Goal: Task Accomplishment & Management: Use online tool/utility

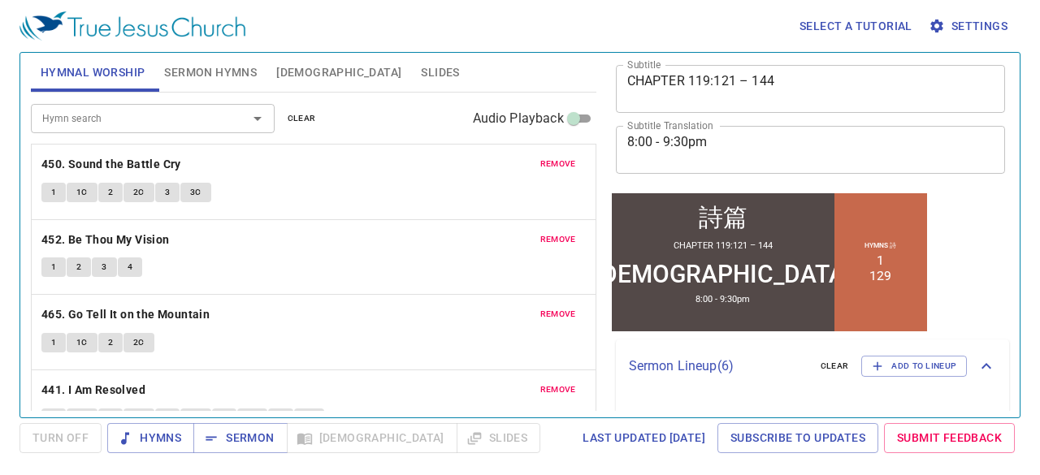
scroll to position [488, 0]
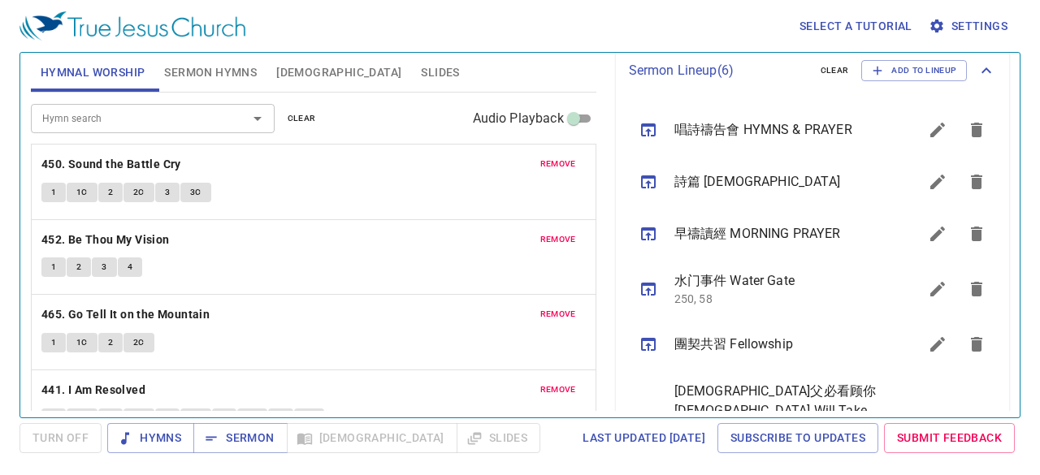
click at [931, 186] on icon "sermon lineup list" at bounding box center [938, 182] width 15 height 15
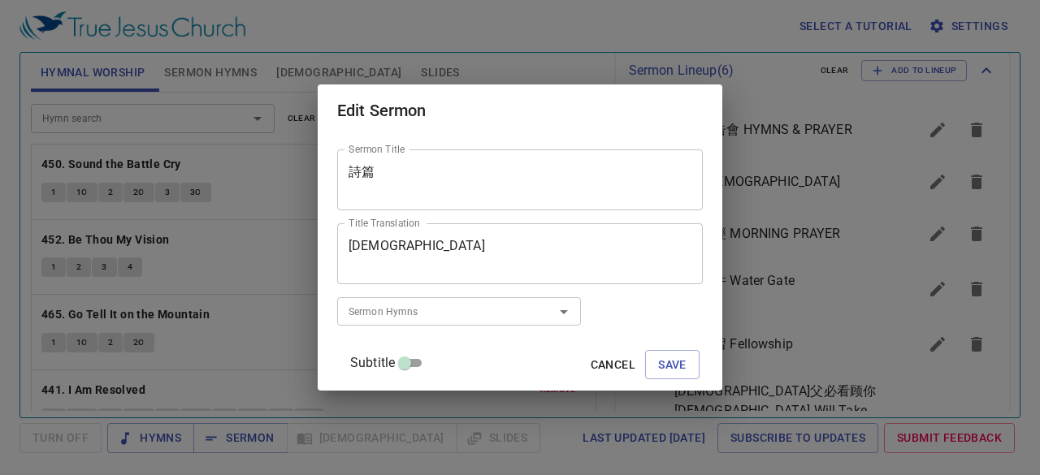
click at [431, 362] on input "Subtitle" at bounding box center [405, 367] width 59 height 20
checkbox input "true"
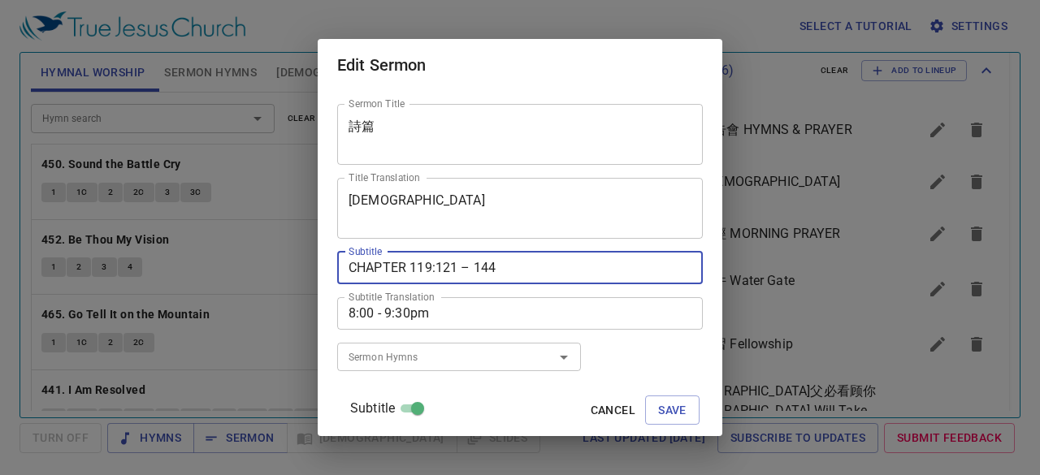
click at [471, 267] on textarea "CHAPTER 119:121 – 144" at bounding box center [520, 267] width 343 height 15
click at [516, 271] on textarea "CHAPTER 119:145 – 144" at bounding box center [520, 267] width 343 height 15
type textarea "CHAPTER 119:145 – 168"
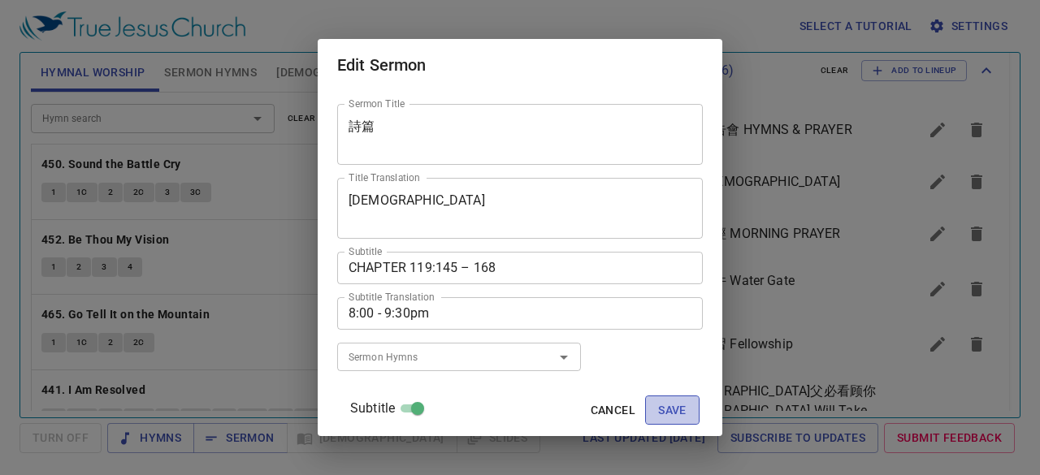
click at [649, 399] on button "Save" at bounding box center [672, 411] width 54 height 30
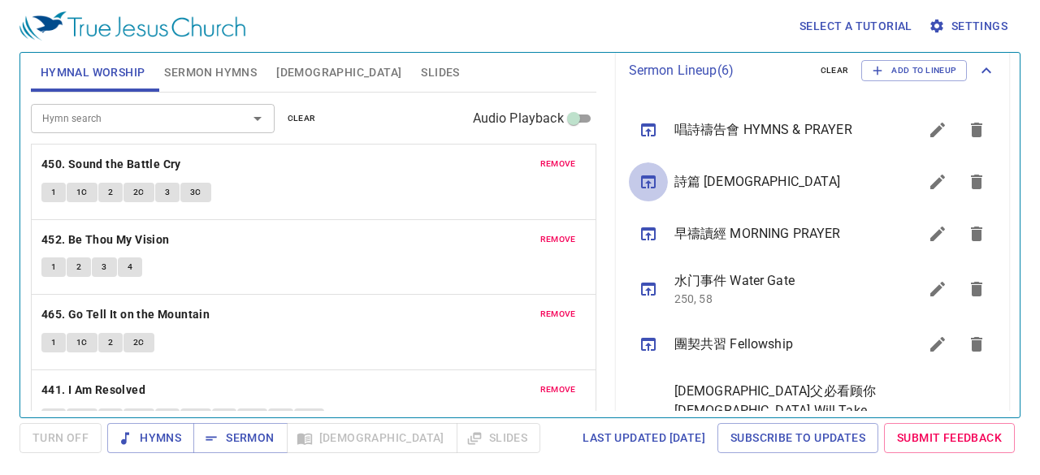
click at [649, 187] on icon "sermon lineup list" at bounding box center [648, 182] width 15 height 13
click at [247, 441] on span "Sermon" at bounding box center [239, 438] width 67 height 20
click at [566, 164] on button "remove" at bounding box center [558, 164] width 55 height 20
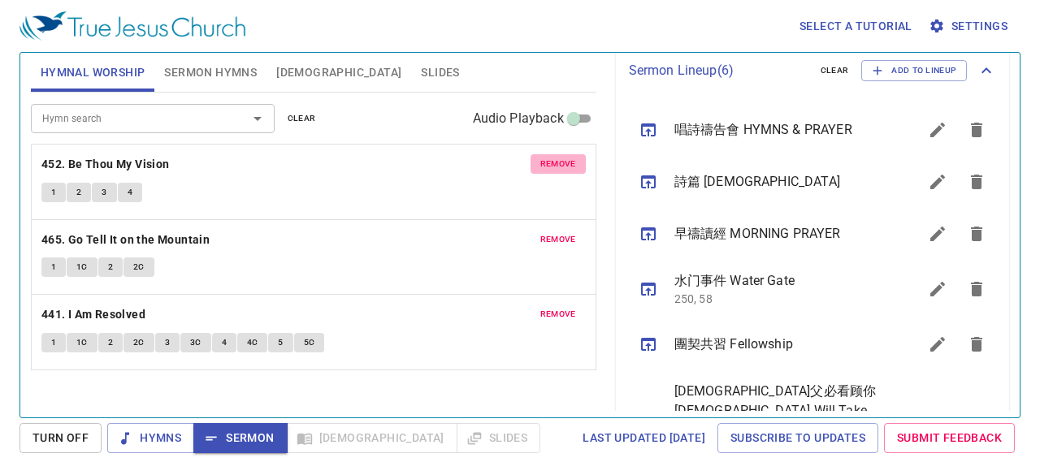
click at [566, 164] on span "remove" at bounding box center [558, 164] width 36 height 15
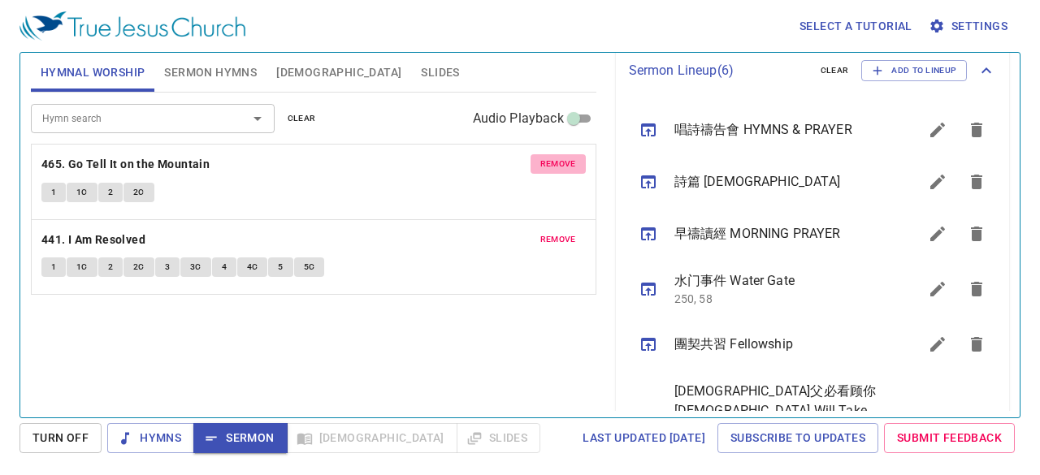
click at [566, 164] on span "remove" at bounding box center [558, 164] width 36 height 15
click at [566, 232] on span "remove" at bounding box center [558, 239] width 36 height 15
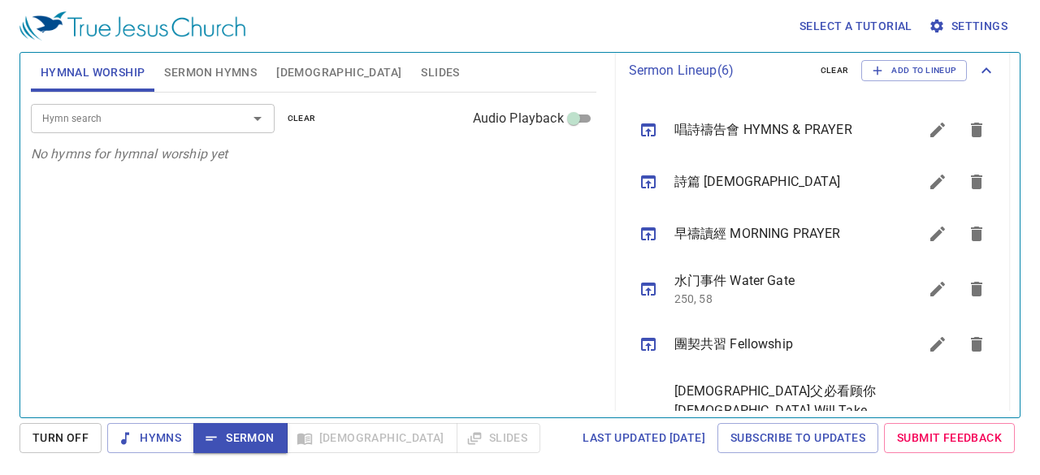
click at [182, 128] on div "Hymn search" at bounding box center [153, 118] width 244 height 28
click at [281, 74] on span "[DEMOGRAPHIC_DATA]" at bounding box center [338, 73] width 125 height 20
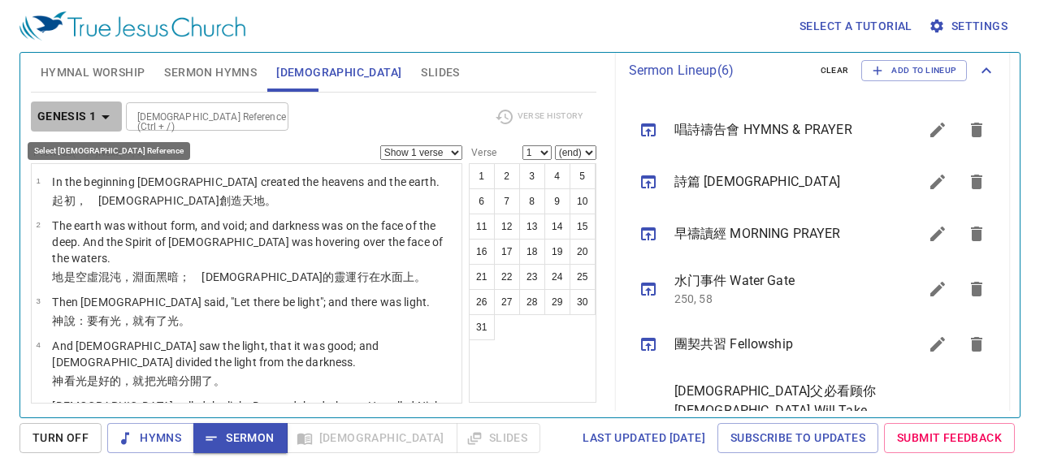
click at [81, 119] on b "Genesis 1" at bounding box center [66, 116] width 59 height 20
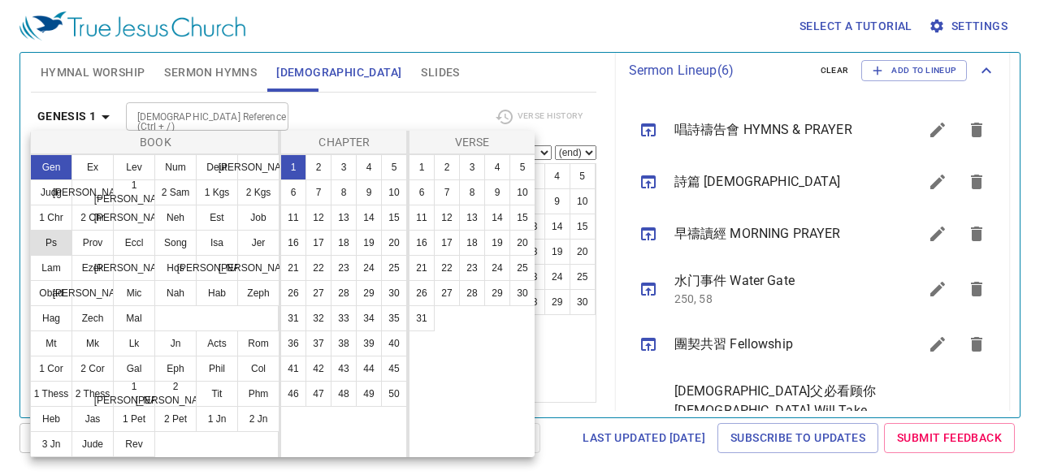
click at [59, 245] on button "Ps" at bounding box center [51, 243] width 42 height 26
click at [59, 255] on button "Lam" at bounding box center [51, 268] width 42 height 26
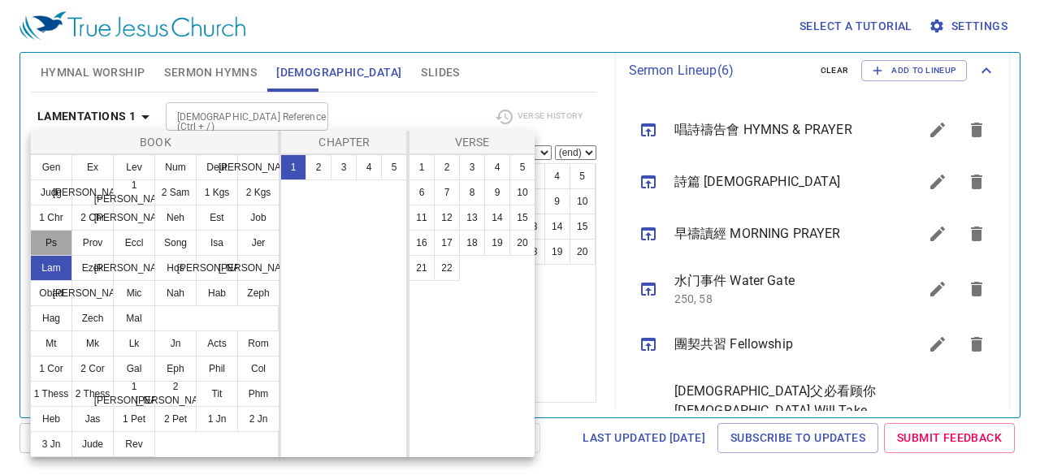
click at [50, 237] on button "Ps" at bounding box center [51, 243] width 42 height 26
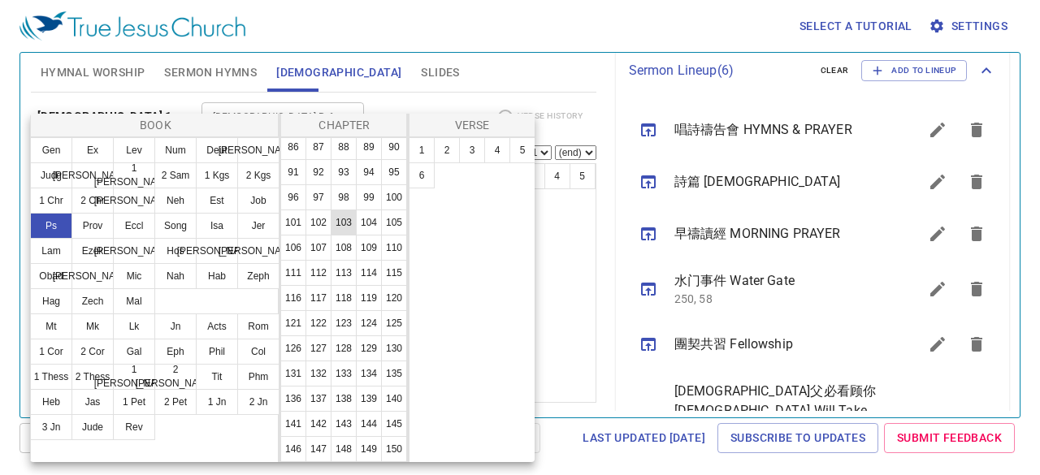
scroll to position [569, 0]
click at [356, 310] on button "119" at bounding box center [369, 298] width 26 height 26
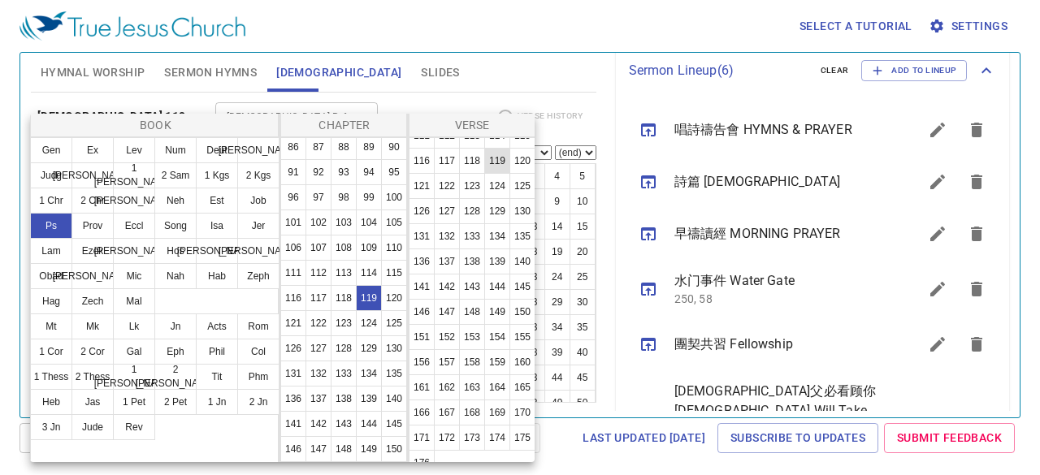
scroll to position [784, 0]
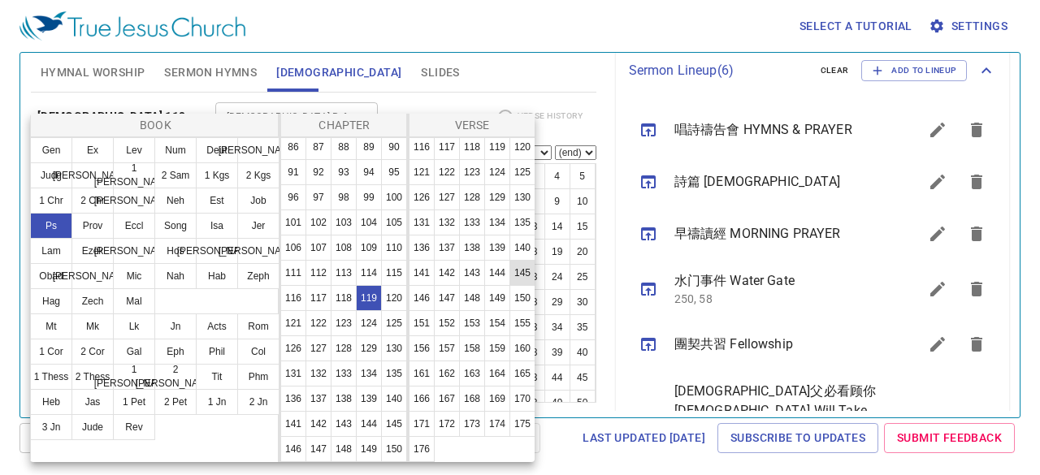
click at [510, 269] on button "145" at bounding box center [523, 273] width 26 height 26
select select "145"
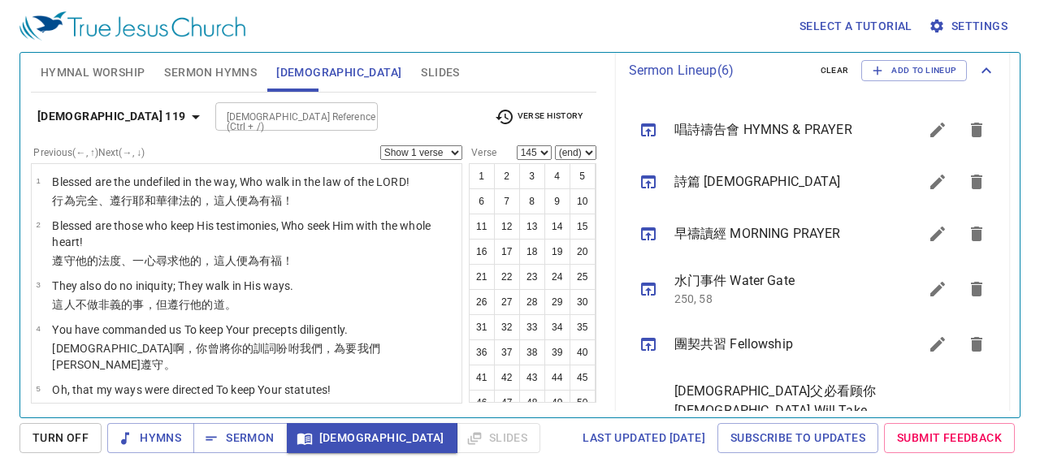
scroll to position [7139, 0]
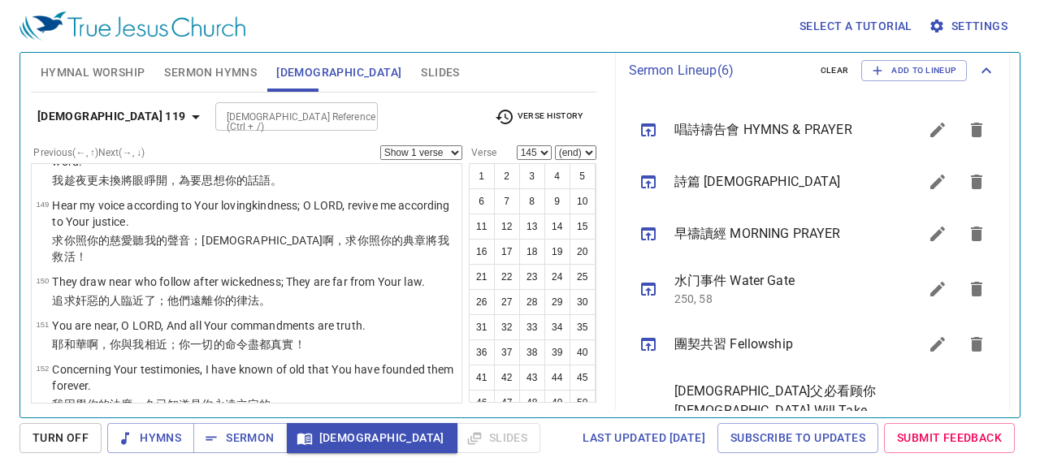
drag, startPoint x: 473, startPoint y: 173, endPoint x: 483, endPoint y: 114, distance: 60.1
click at [483, 114] on div "[DEMOGRAPHIC_DATA] 119 [DEMOGRAPHIC_DATA] Reference (Ctrl + /) [DEMOGRAPHIC_DAT…" at bounding box center [314, 248] width 566 height 311
click at [210, 436] on icon "button" at bounding box center [211, 438] width 11 height 4
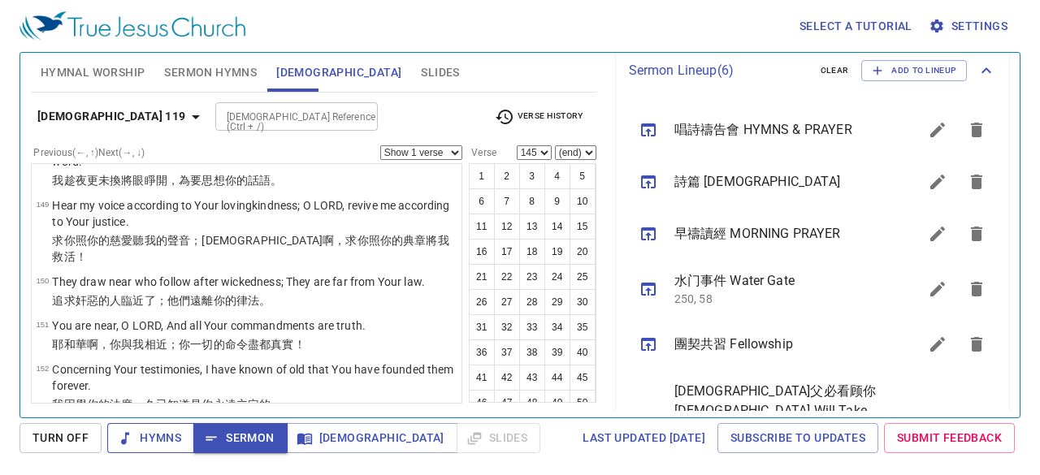
click at [174, 440] on span "Hymns" at bounding box center [150, 438] width 61 height 20
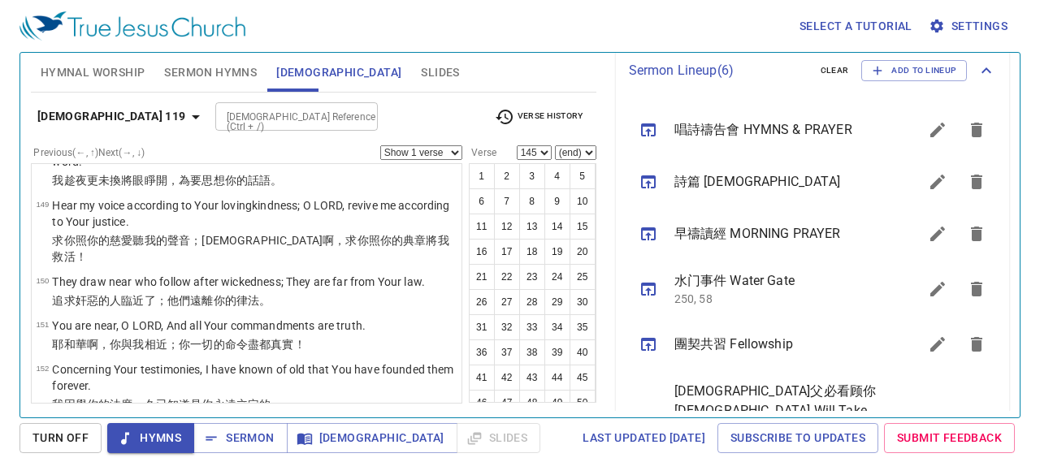
click at [0, 233] on div "Select a tutorial Settings Hymnal Worship Sermon Hymns [DEMOGRAPHIC_DATA] Slide…" at bounding box center [520, 237] width 1040 height 475
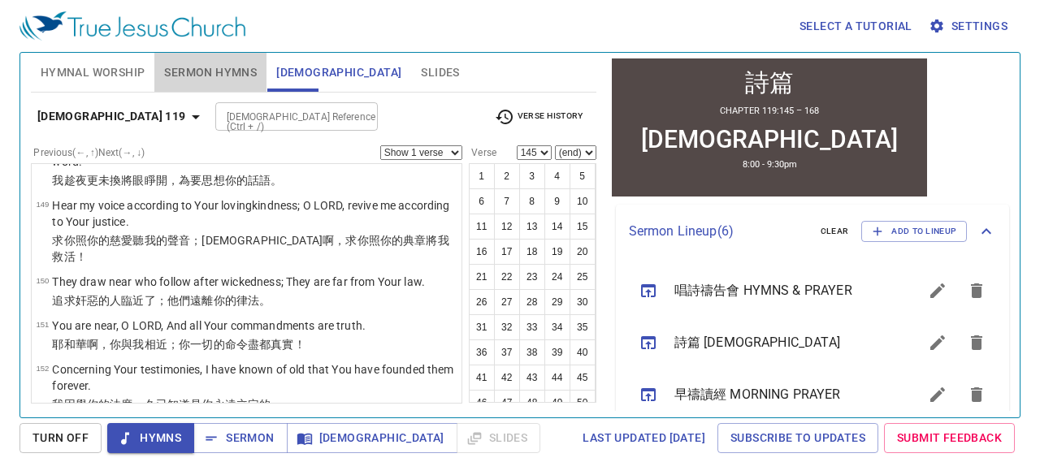
click at [181, 72] on span "Sermon Hymns" at bounding box center [210, 73] width 93 height 20
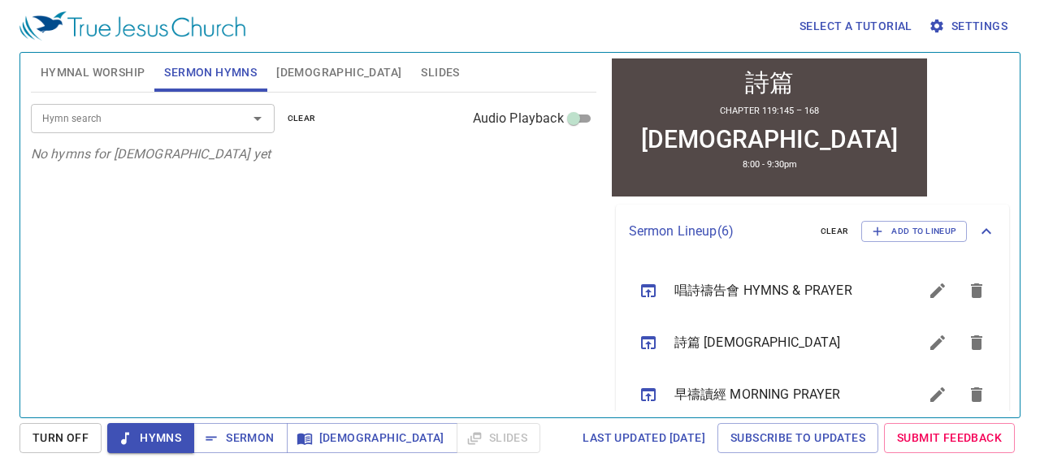
click at [189, 122] on input "Hymn search" at bounding box center [129, 118] width 186 height 19
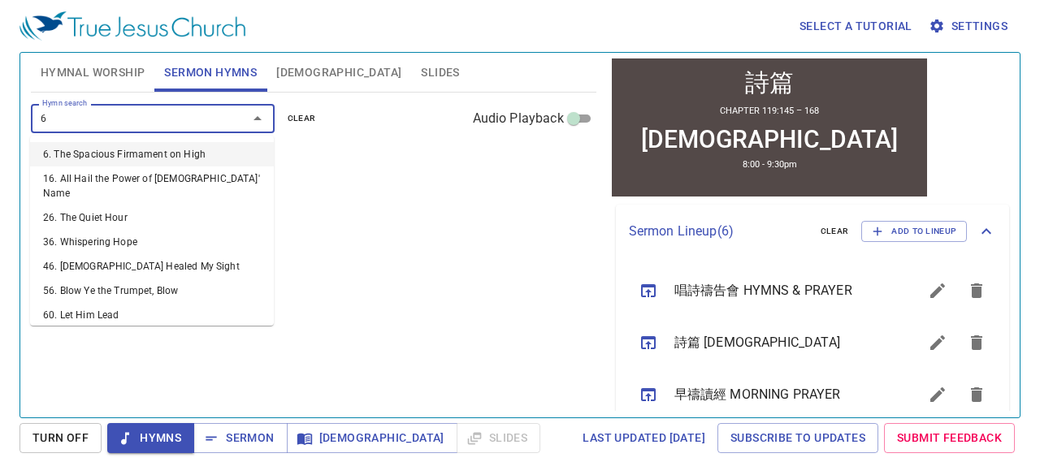
type input "67"
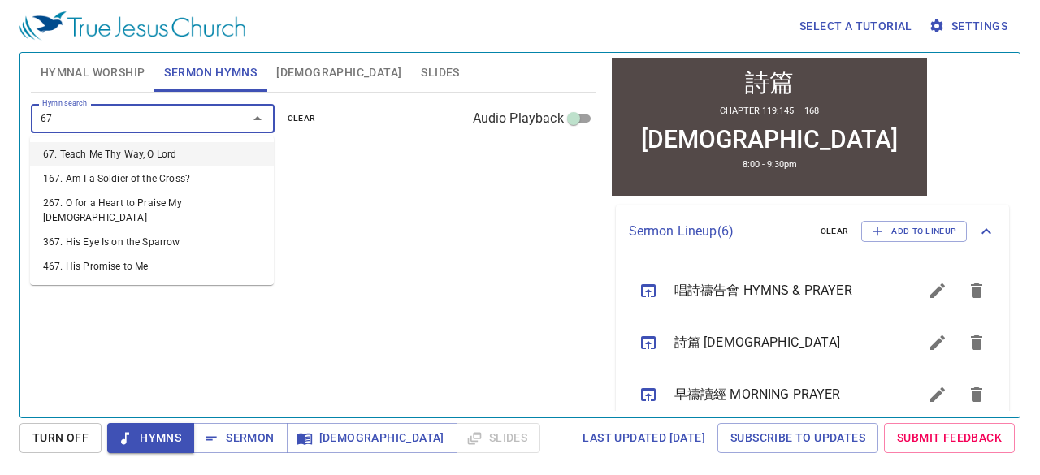
click at [166, 151] on li "67. Teach Me Thy Way, O Lord" at bounding box center [152, 154] width 244 height 24
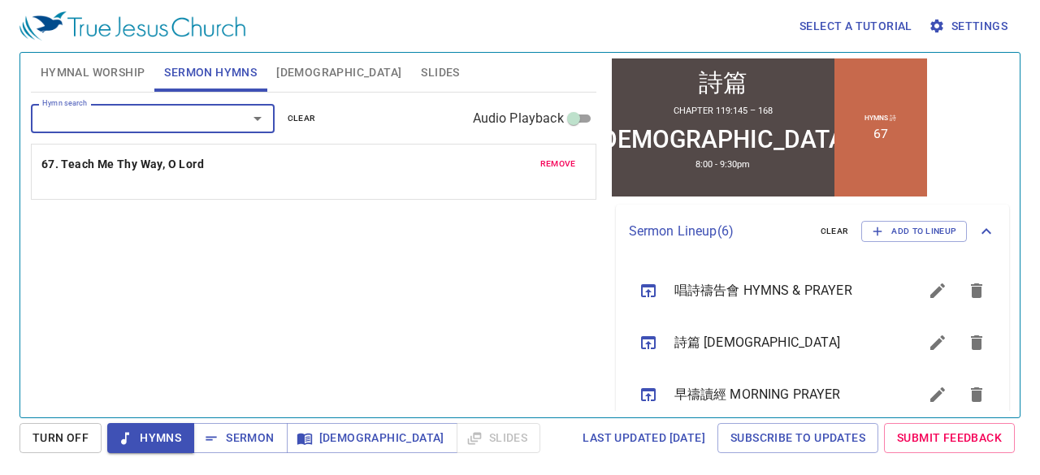
click at [180, 119] on input "Hymn search" at bounding box center [129, 118] width 186 height 19
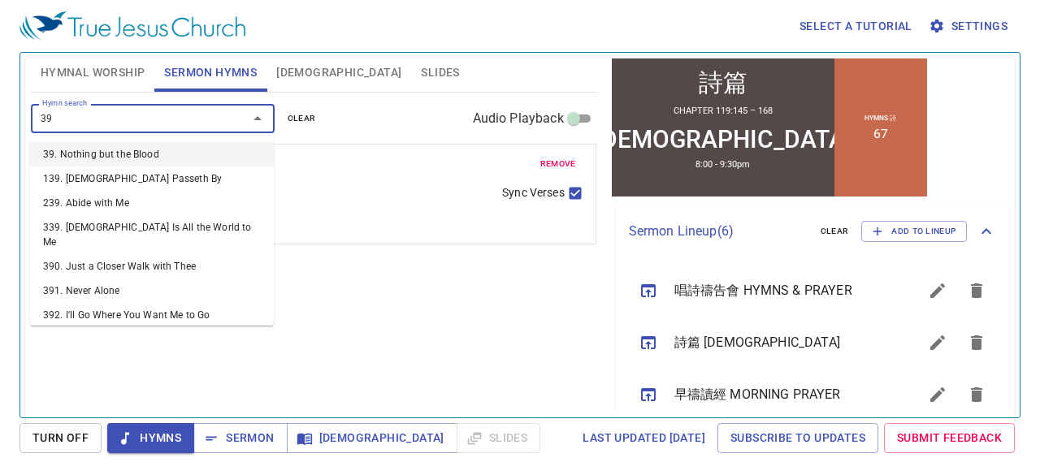
type input "394"
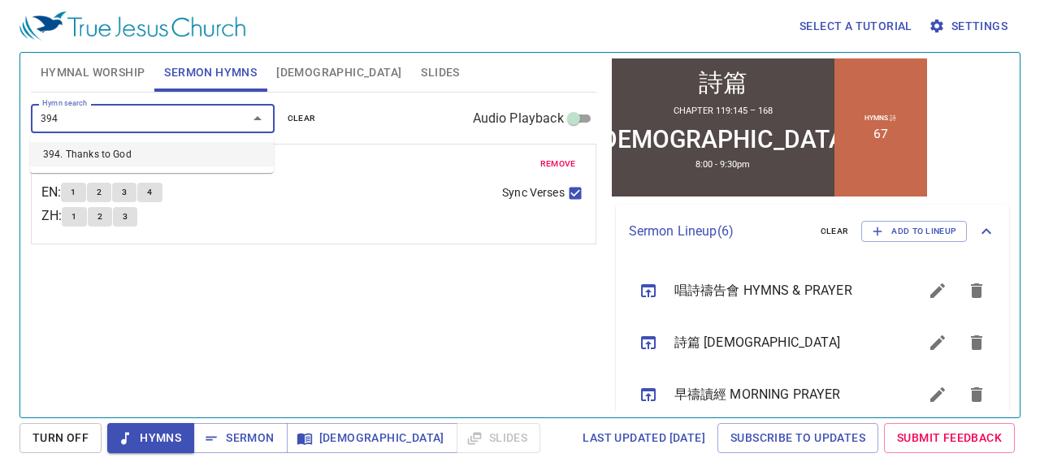
click at [179, 147] on li "394. Thanks to God" at bounding box center [152, 154] width 244 height 24
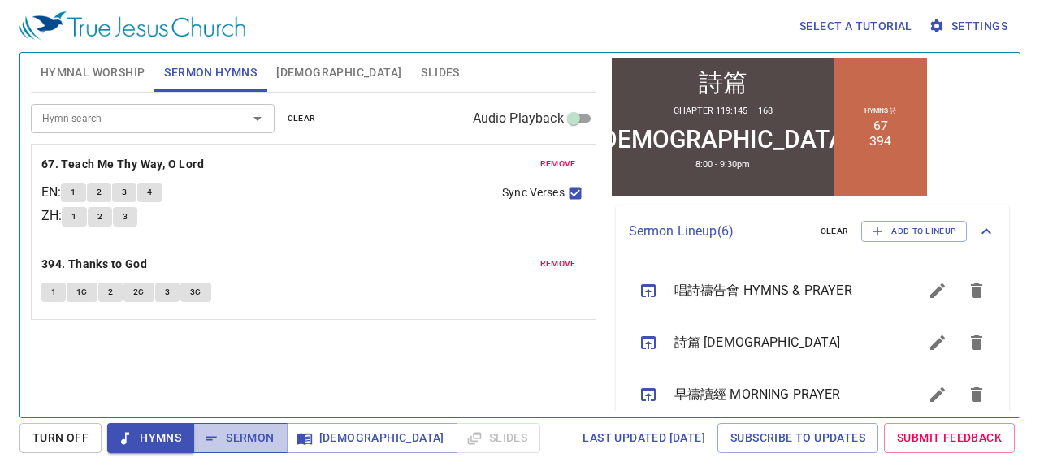
click at [278, 441] on button "Sermon" at bounding box center [239, 438] width 93 height 30
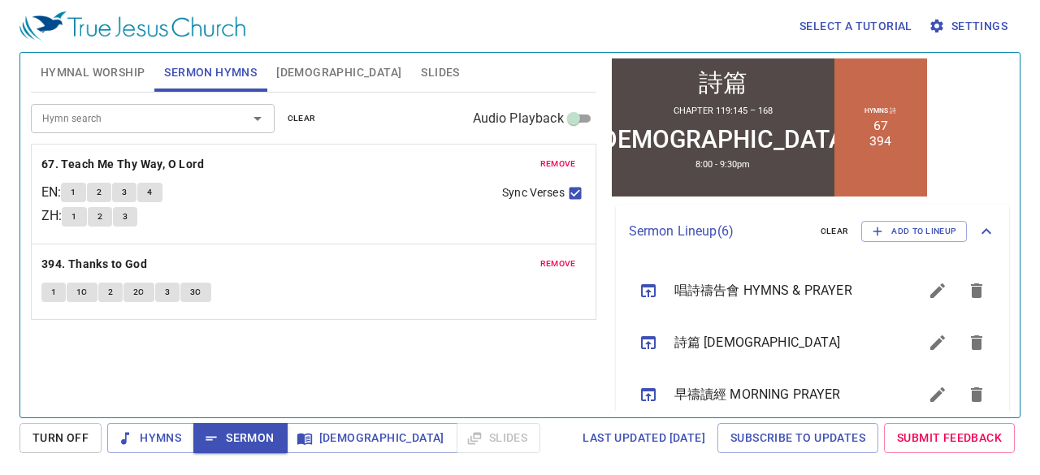
click at [237, 445] on span "Sermon" at bounding box center [239, 438] width 67 height 20
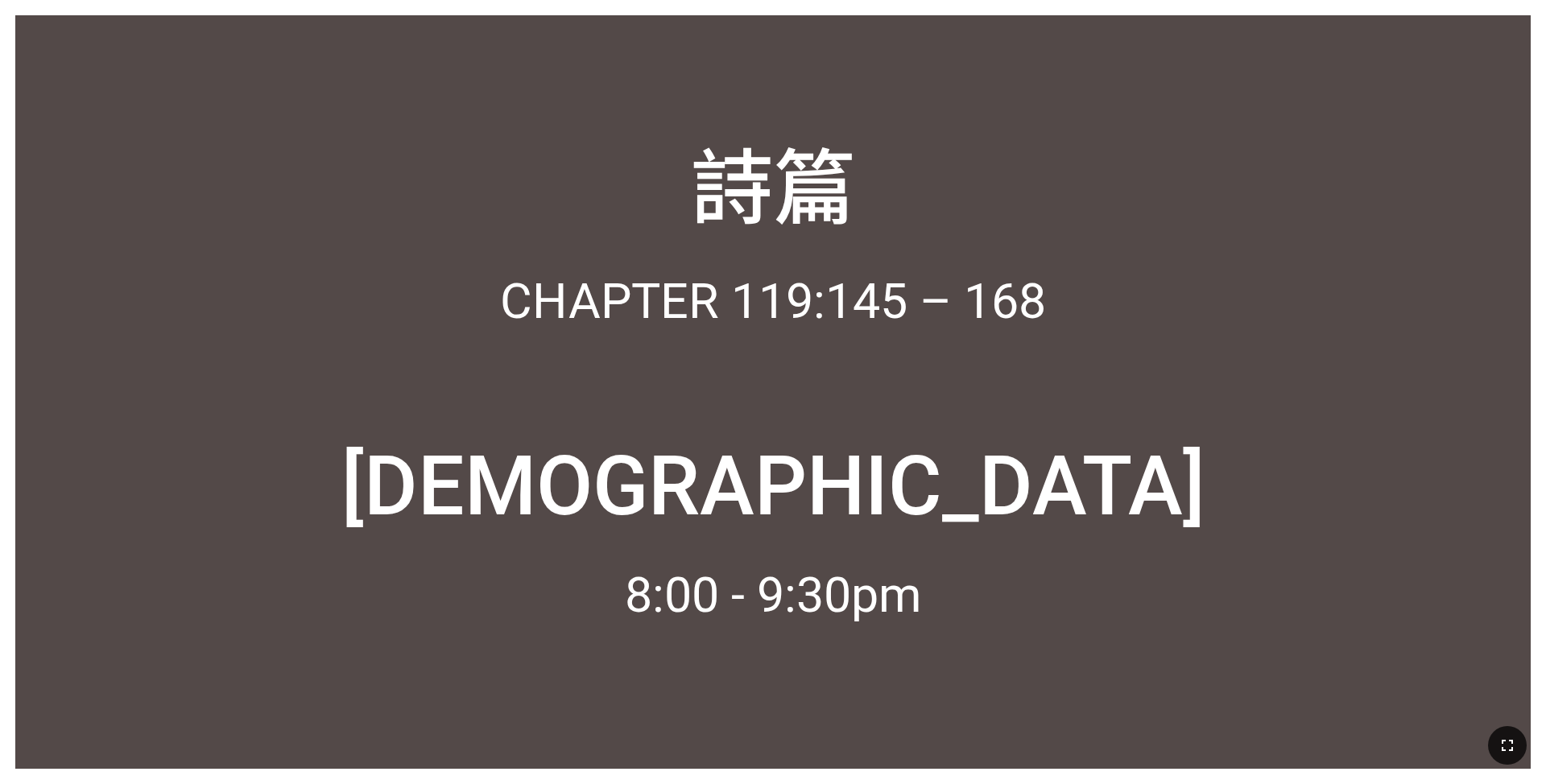
click at [643, 478] on icon "button" at bounding box center [1507, 745] width 20 height 20
